Goal: Book appointment/travel/reservation

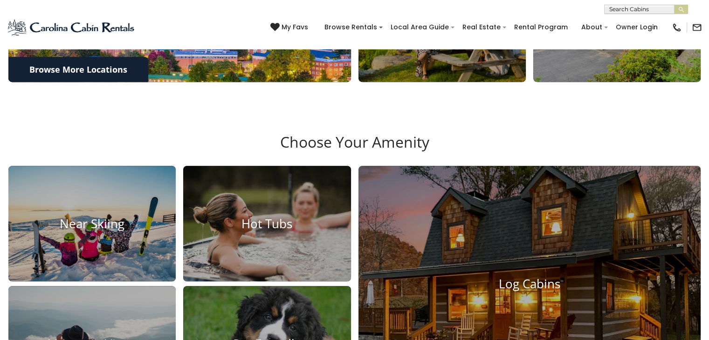
scroll to position [373, 0]
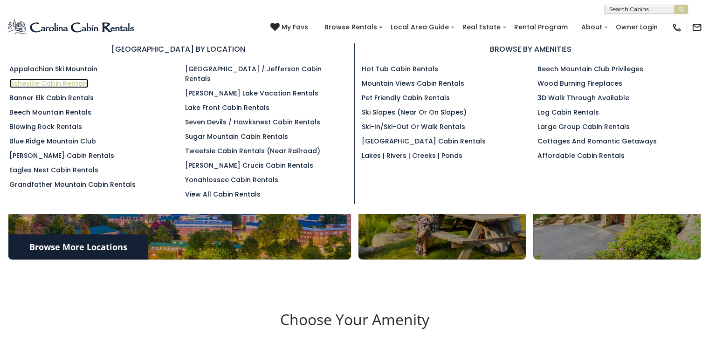
click at [75, 81] on link "Asheville Cabin Rentals" at bounding box center [48, 83] width 79 height 9
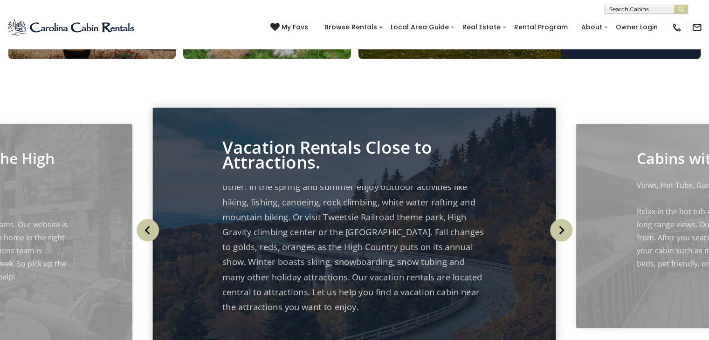
scroll to position [793, 0]
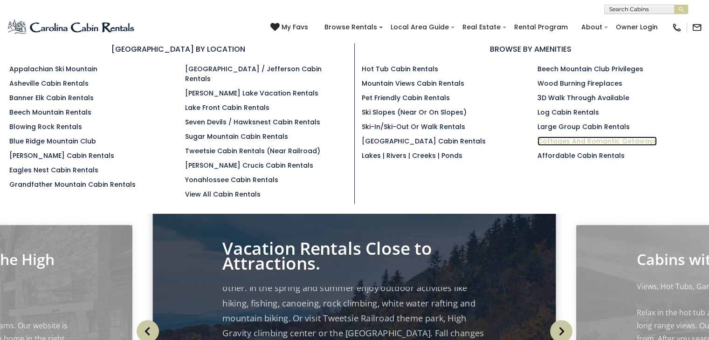
click at [565, 143] on link "Cottages and Romantic Getaways" at bounding box center [597, 141] width 119 height 9
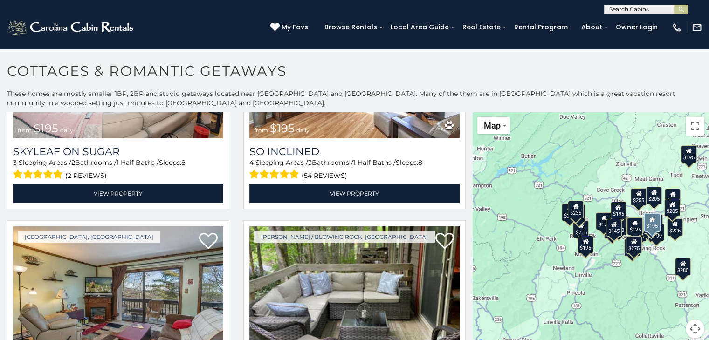
scroll to position [2938, 0]
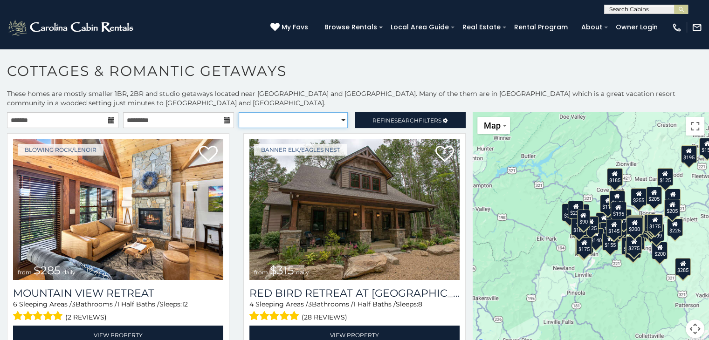
click at [338, 118] on select "**********" at bounding box center [293, 120] width 109 height 16
select select "**********"
click at [239, 112] on select "**********" at bounding box center [293, 120] width 109 height 16
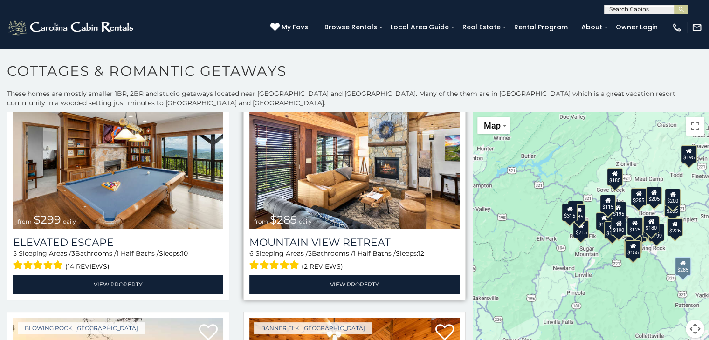
scroll to position [326, 0]
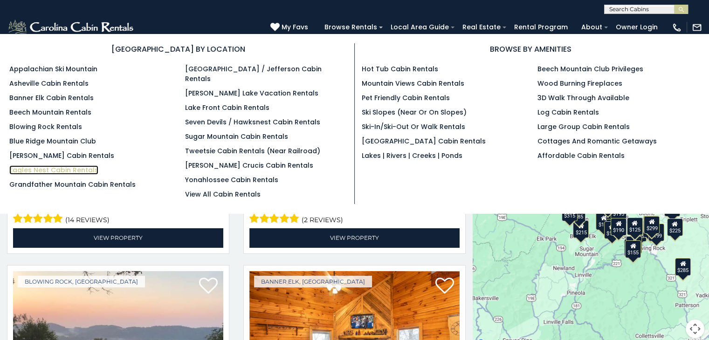
click at [75, 167] on link "Eagles Nest Cabin Rentals" at bounding box center [53, 170] width 89 height 9
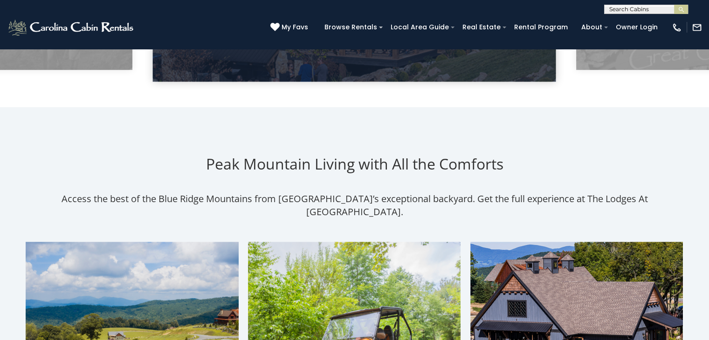
scroll to position [606, 0]
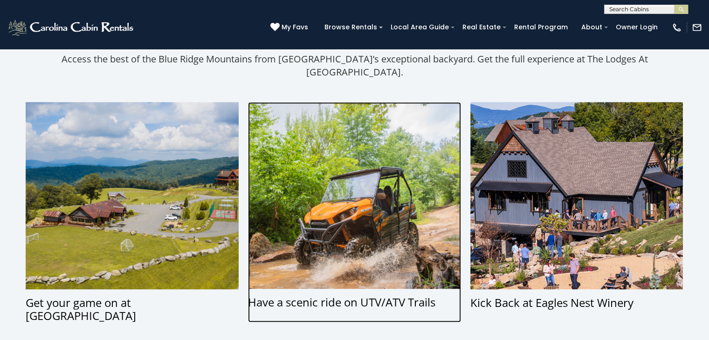
click at [414, 302] on div "Have a scenic ride on UTV/ATV Trails" at bounding box center [354, 302] width 213 height 13
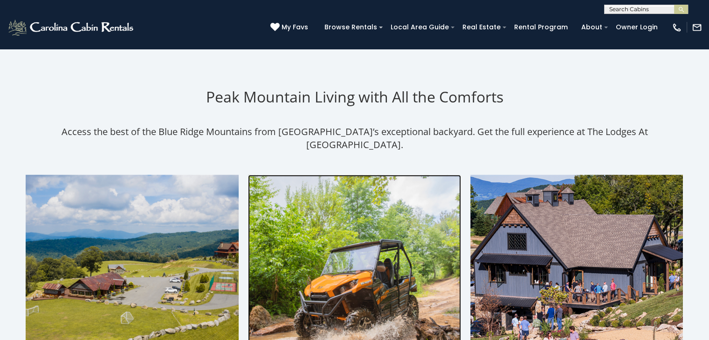
scroll to position [606, 0]
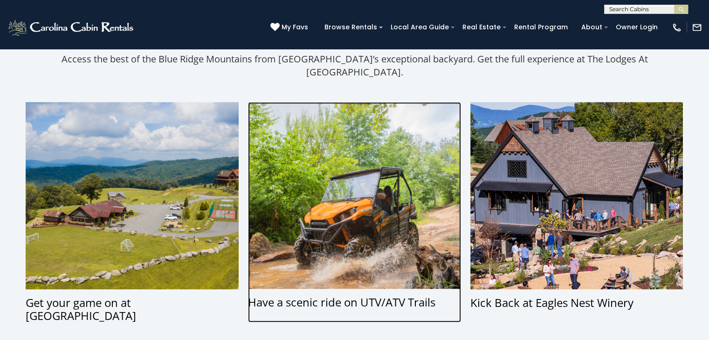
click at [316, 303] on div "Have a scenic ride on UTV/ATV Trails" at bounding box center [354, 302] width 213 height 13
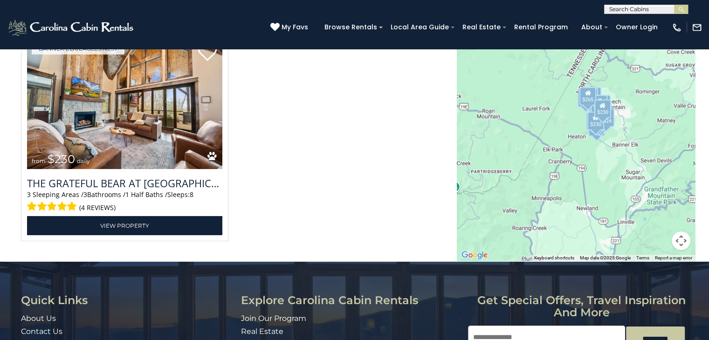
scroll to position [3125, 0]
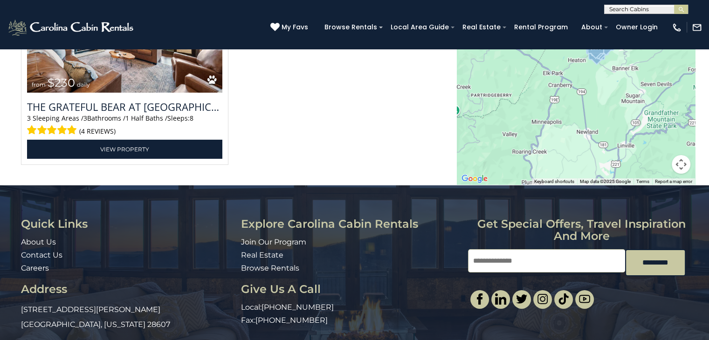
scroll to position [606, 0]
